Goal: Information Seeking & Learning: Check status

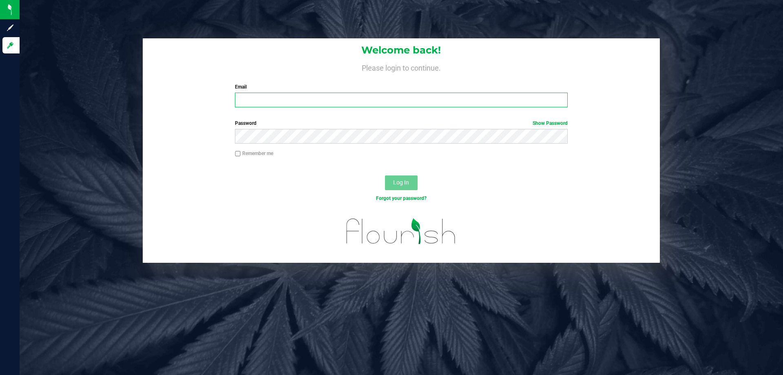
click at [293, 101] on input "Email" at bounding box center [401, 100] width 332 height 15
type input "kfernandez@liveparallel.com"
click at [385, 175] on button "Log In" at bounding box center [401, 182] width 33 height 15
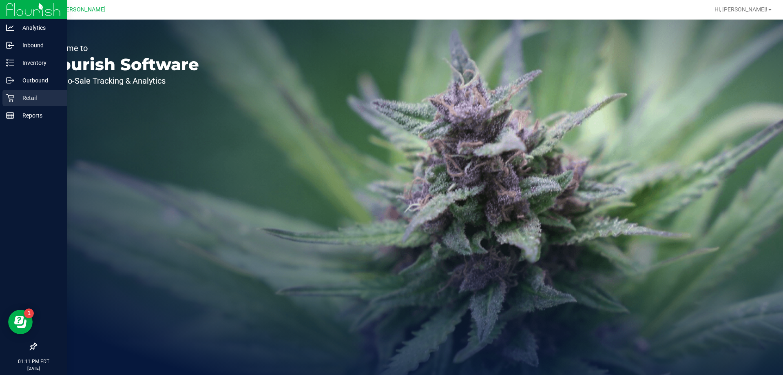
click at [0, 100] on link "Retail" at bounding box center [33, 99] width 67 height 18
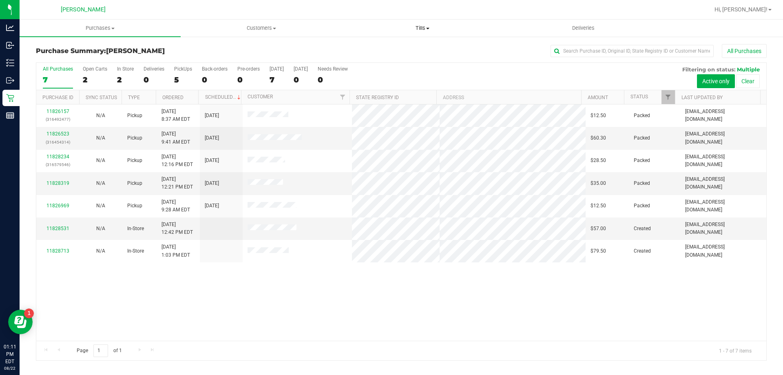
click at [437, 32] on uib-tab-heading "Tills Manage tills Reconcile e-payments" at bounding box center [422, 28] width 160 height 16
click at [372, 52] on span "Manage tills" at bounding box center [369, 49] width 55 height 7
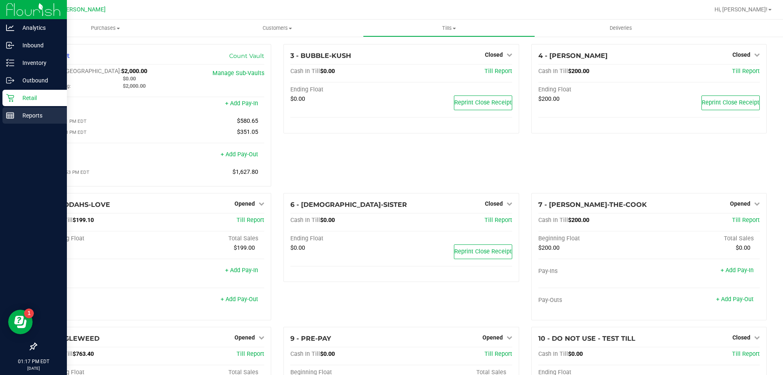
click at [3, 114] on div "Reports" at bounding box center [34, 115] width 64 height 16
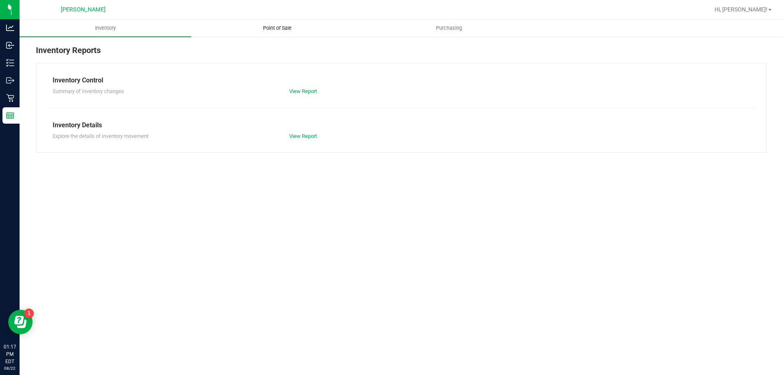
click at [286, 20] on uib-tab-heading "Point of Sale" at bounding box center [277, 28] width 171 height 16
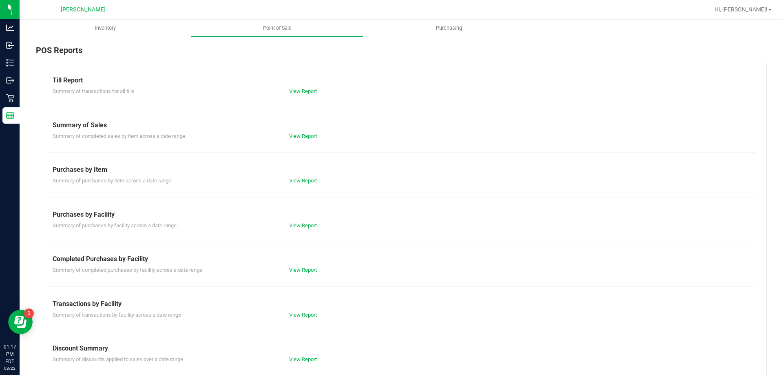
drag, startPoint x: 298, startPoint y: 260, endPoint x: 296, endPoint y: 266, distance: 6.5
click at [298, 261] on div "Completed Purchases by Facility" at bounding box center [402, 259] width 698 height 10
click at [295, 267] on link "View Report" at bounding box center [303, 270] width 28 height 6
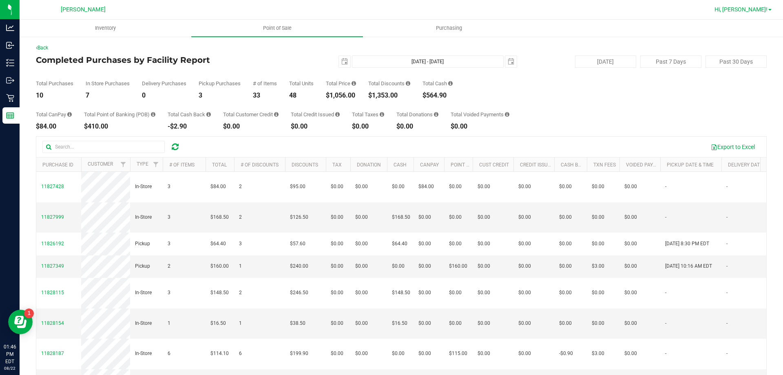
click at [753, 9] on span "Hi, [PERSON_NAME]!" at bounding box center [741, 9] width 53 height 7
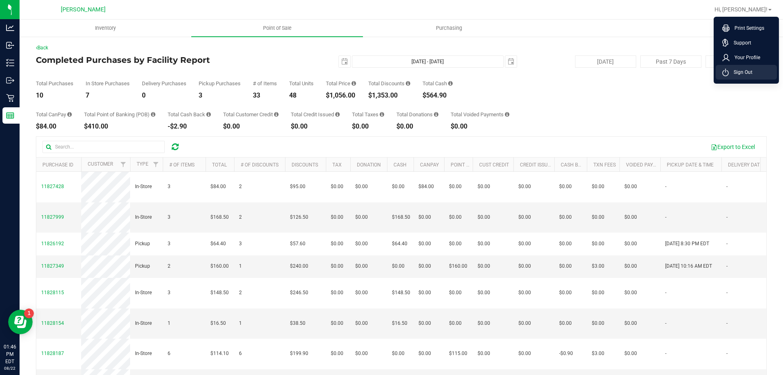
click at [740, 73] on span "Sign Out" at bounding box center [741, 72] width 24 height 8
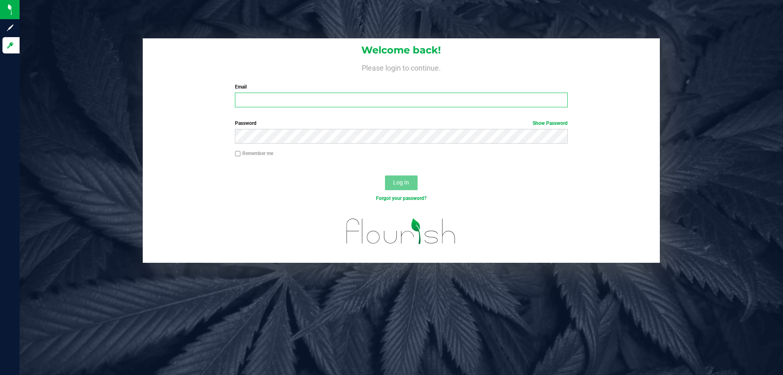
click at [259, 99] on input "Email" at bounding box center [401, 100] width 332 height 15
type input "[EMAIL_ADDRESS][DOMAIN_NAME]"
click at [385, 175] on button "Log In" at bounding box center [401, 182] width 33 height 15
